Goal: Browse casually: Explore the website without a specific task or goal

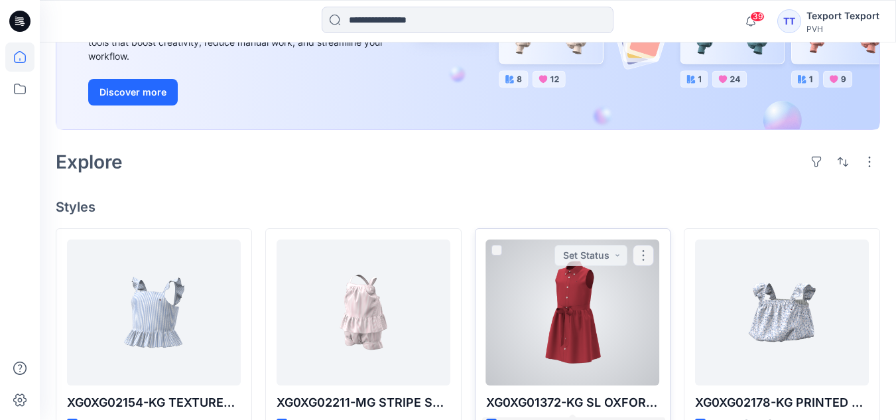
scroll to position [265, 0]
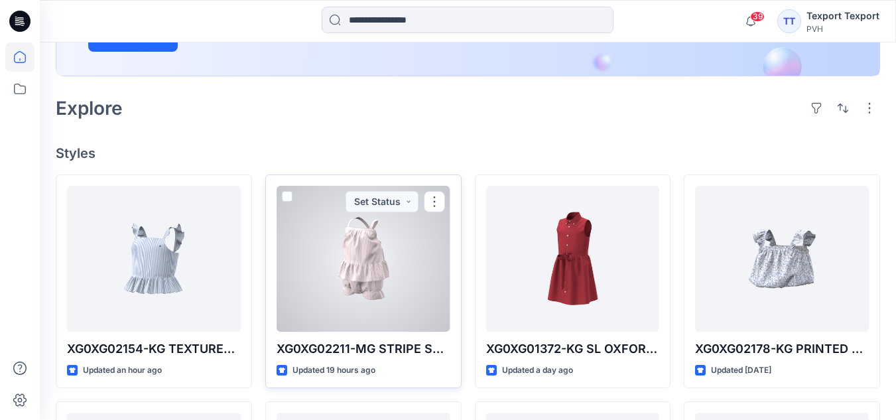
click at [370, 268] on div at bounding box center [364, 259] width 174 height 146
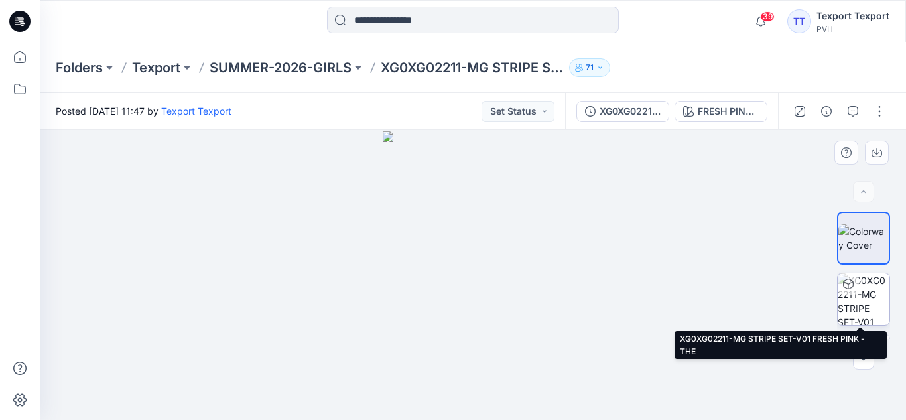
scroll to position [48, 0]
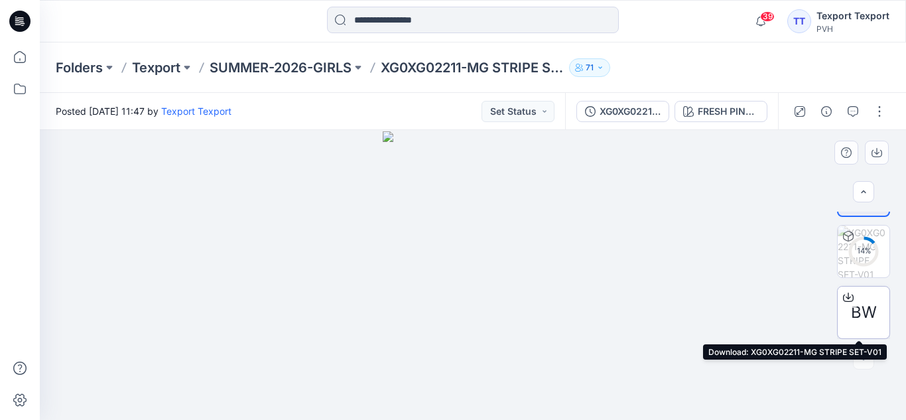
click at [862, 305] on span "BW" at bounding box center [864, 313] width 26 height 24
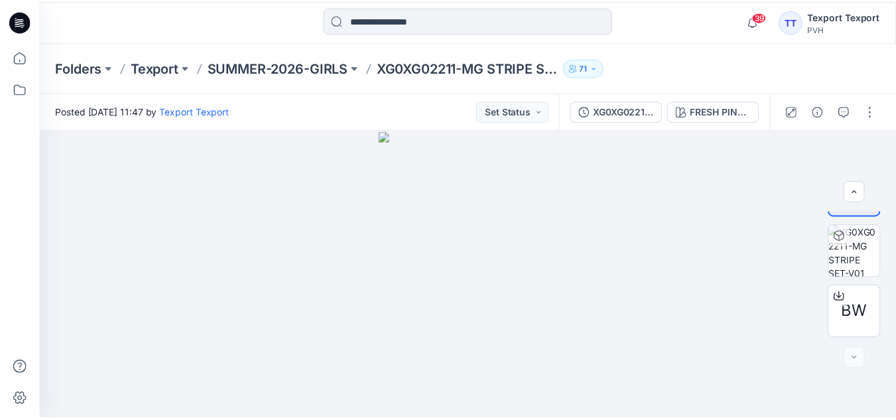
scroll to position [265, 0]
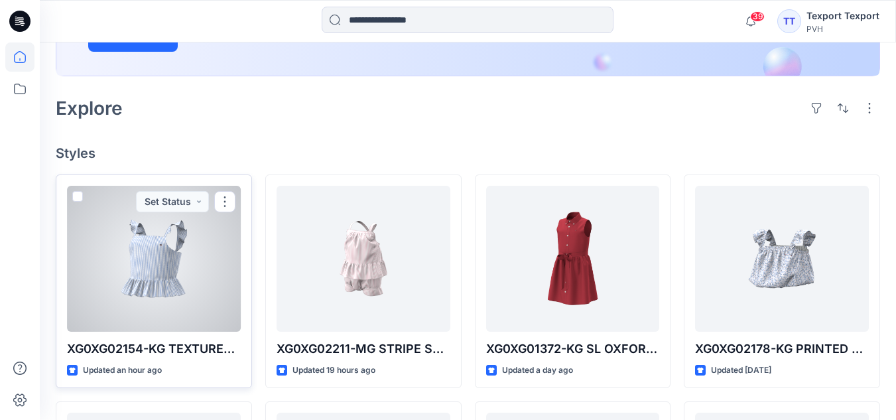
click at [139, 267] on div at bounding box center [154, 259] width 174 height 146
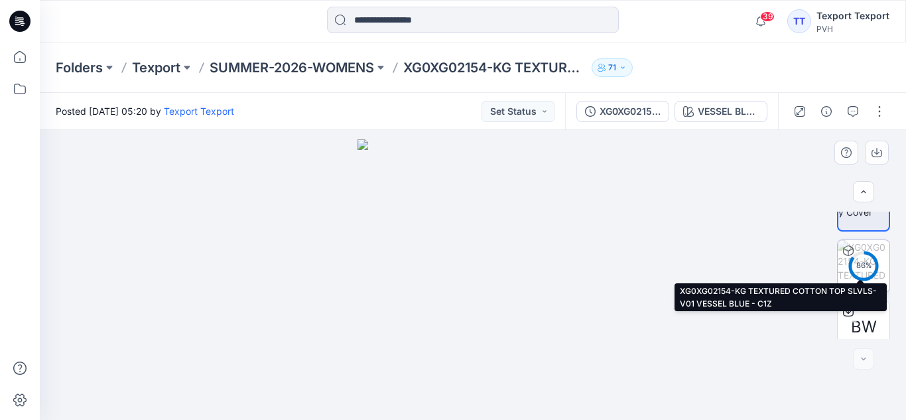
scroll to position [48, 0]
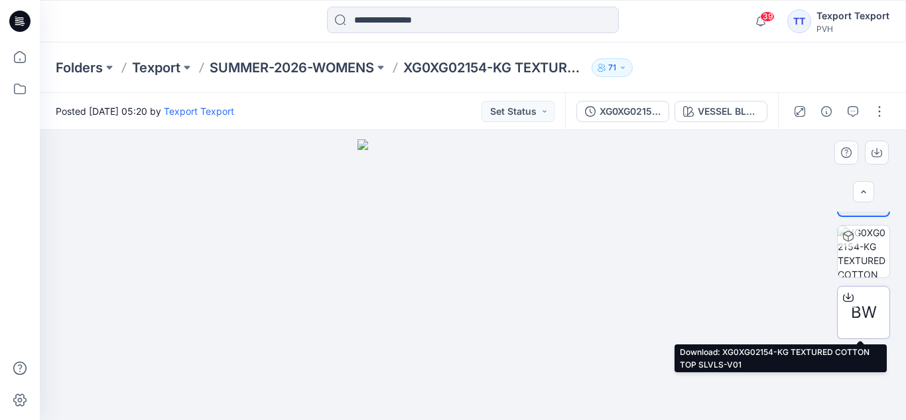
click at [861, 303] on span "BW" at bounding box center [864, 313] width 26 height 24
